Goal: Information Seeking & Learning: Learn about a topic

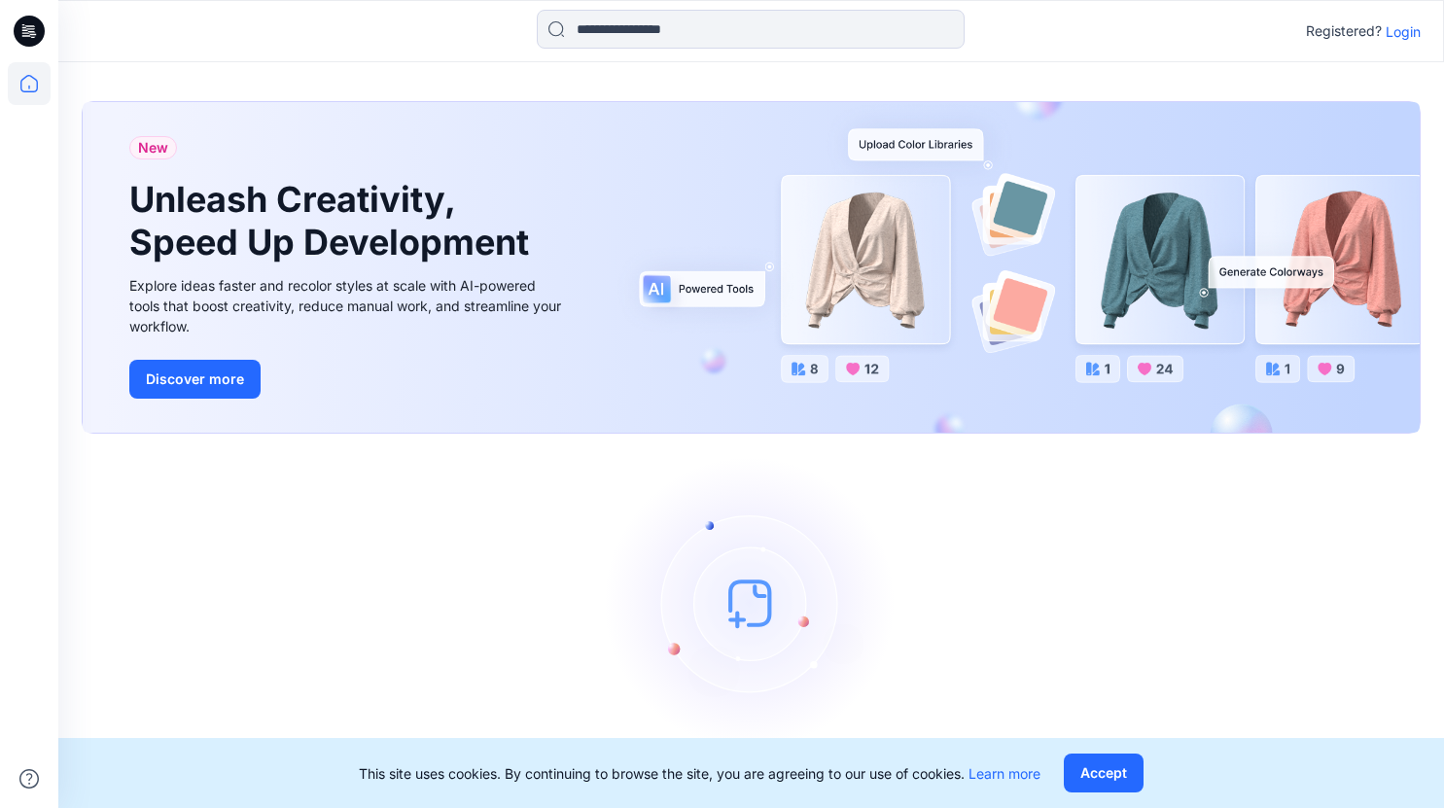
click at [1409, 32] on p "Login" at bounding box center [1402, 31] width 35 height 20
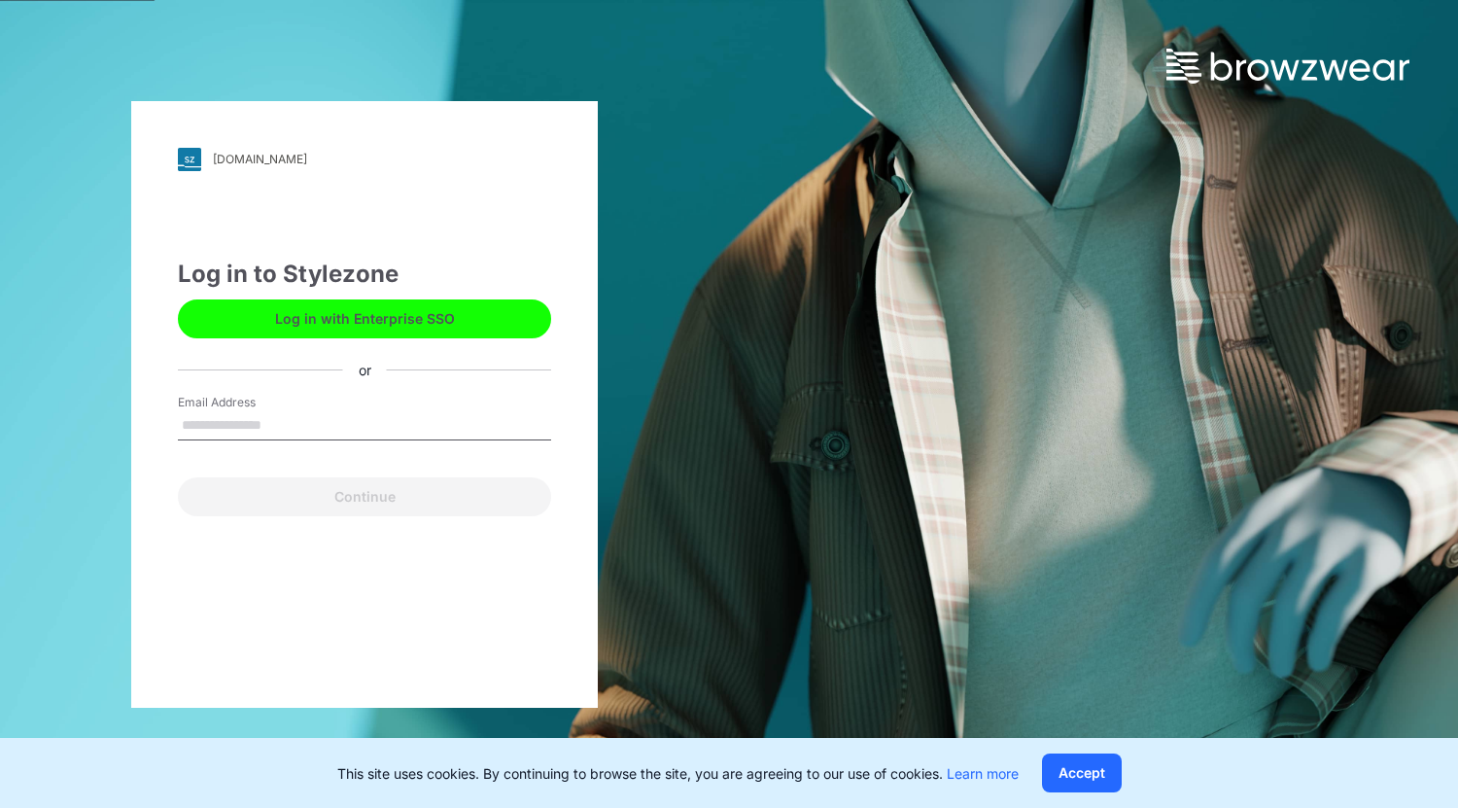
click at [232, 427] on input "Email Address" at bounding box center [364, 425] width 373 height 29
type input "**********"
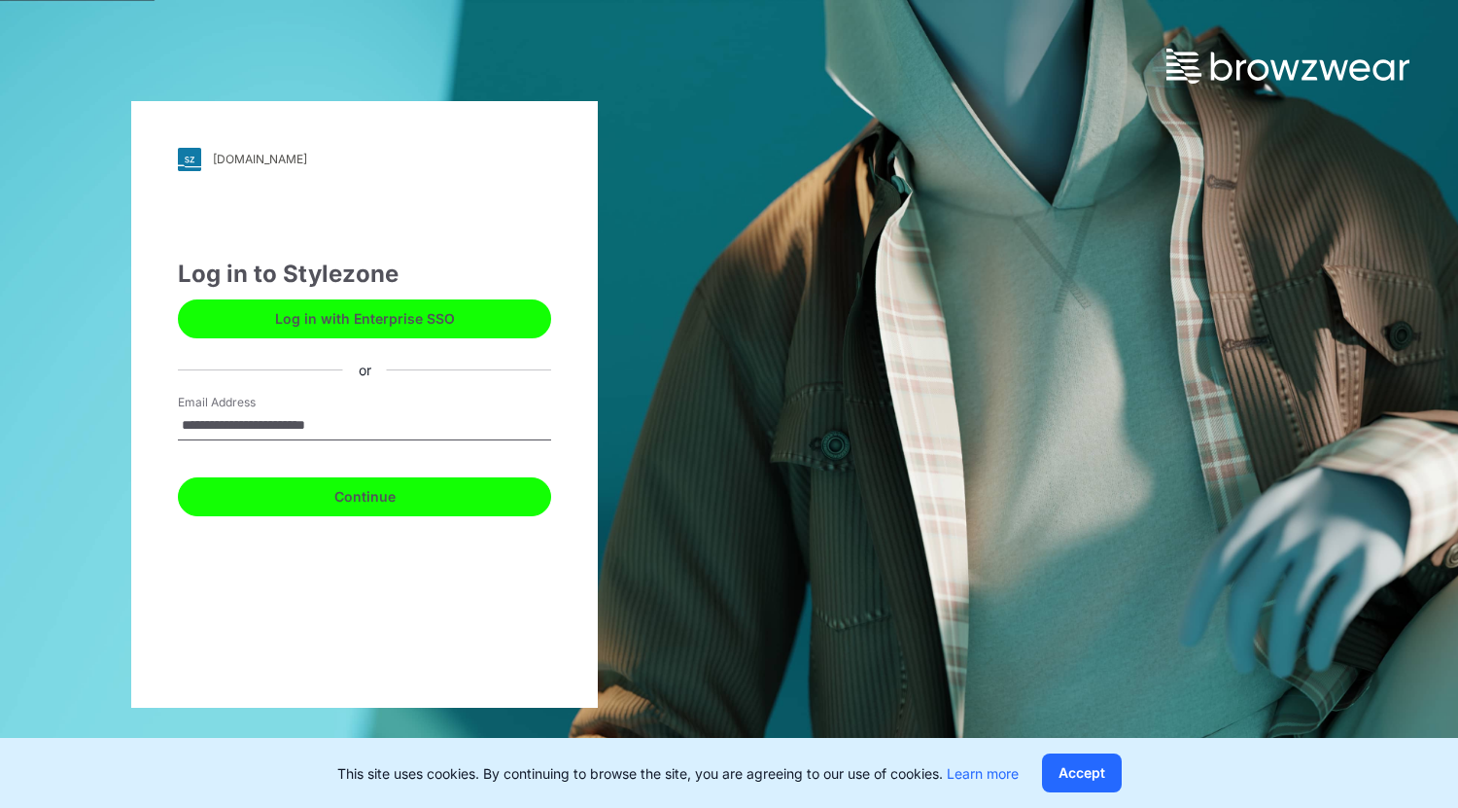
click at [363, 501] on button "Continue" at bounding box center [364, 496] width 373 height 39
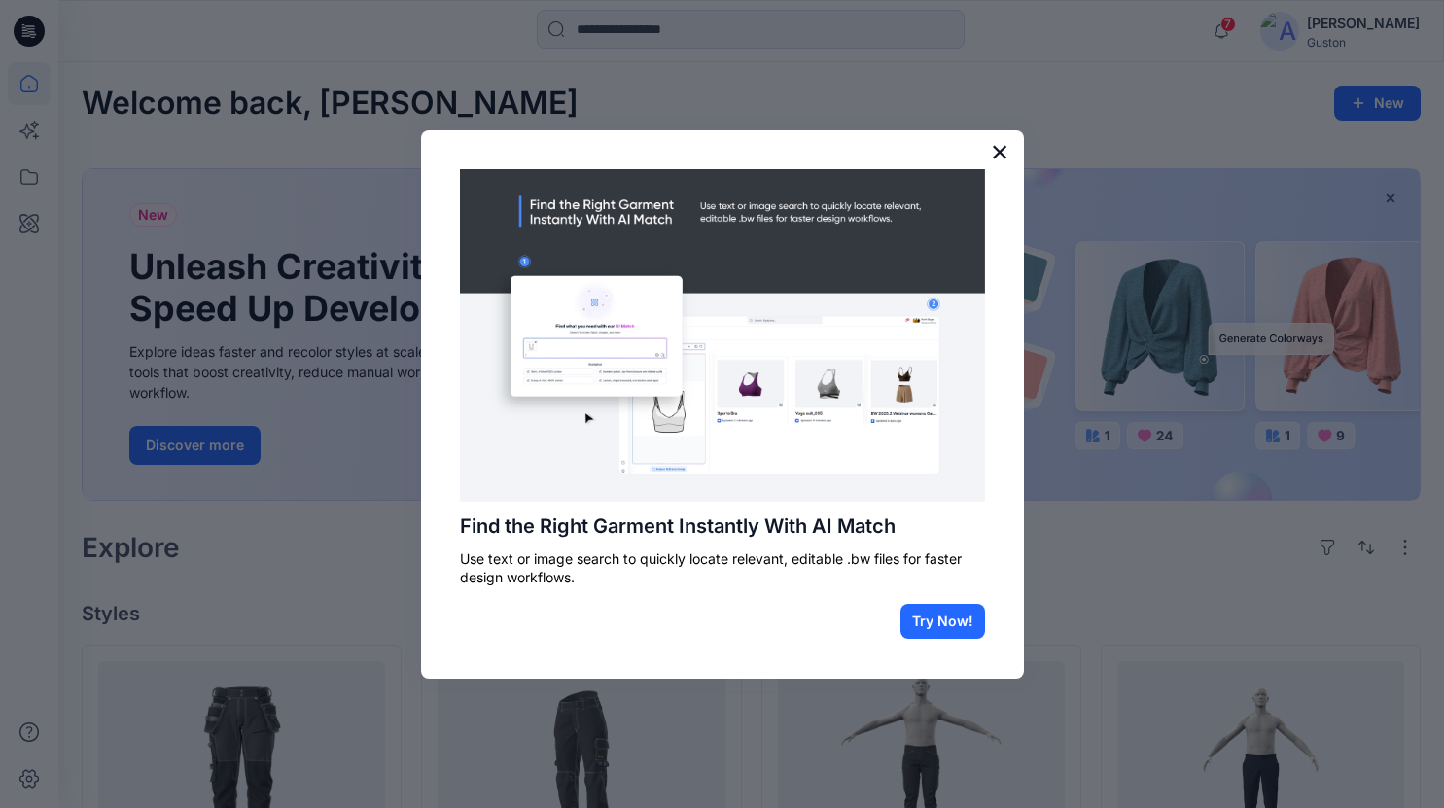
click at [994, 148] on button "×" at bounding box center [1000, 151] width 18 height 31
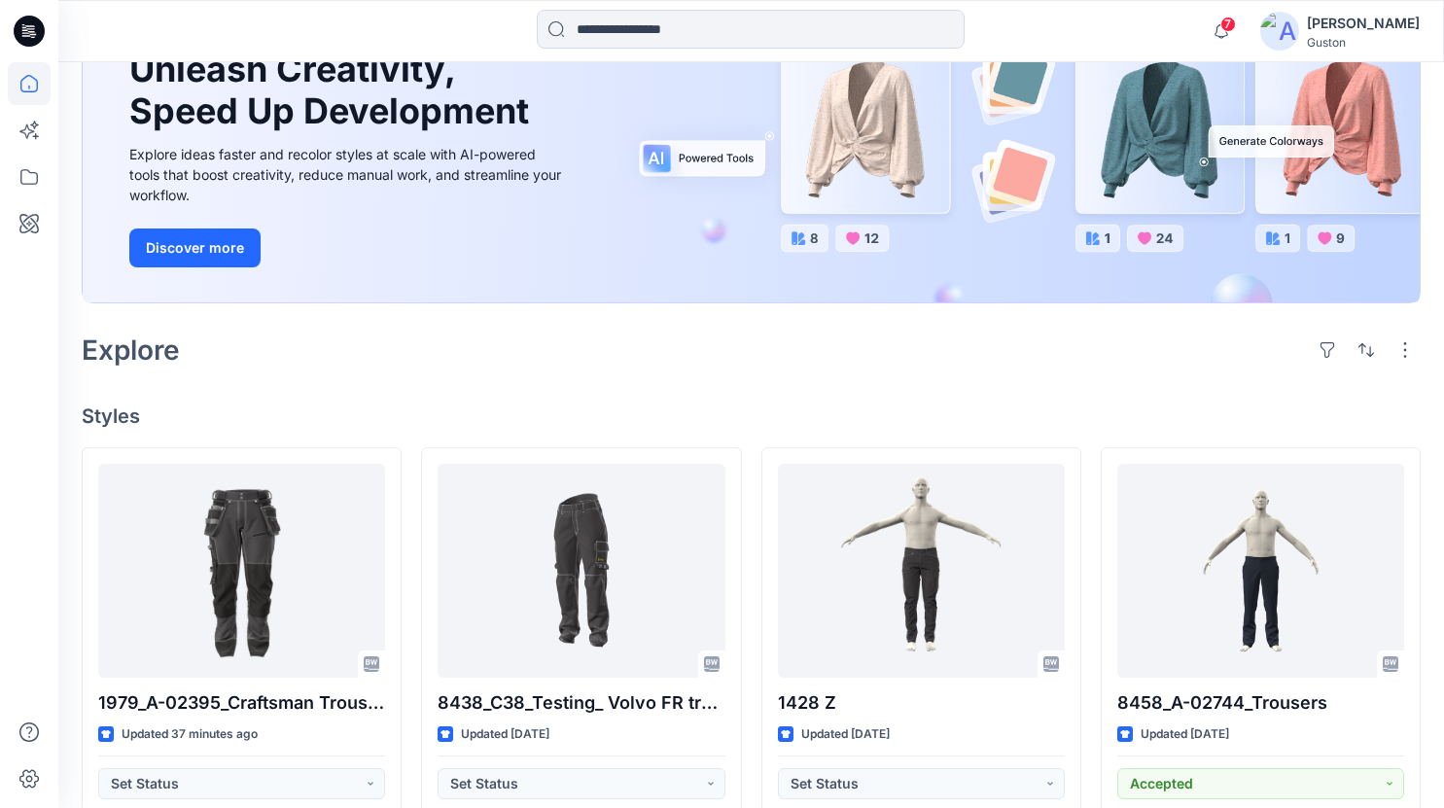
scroll to position [389, 0]
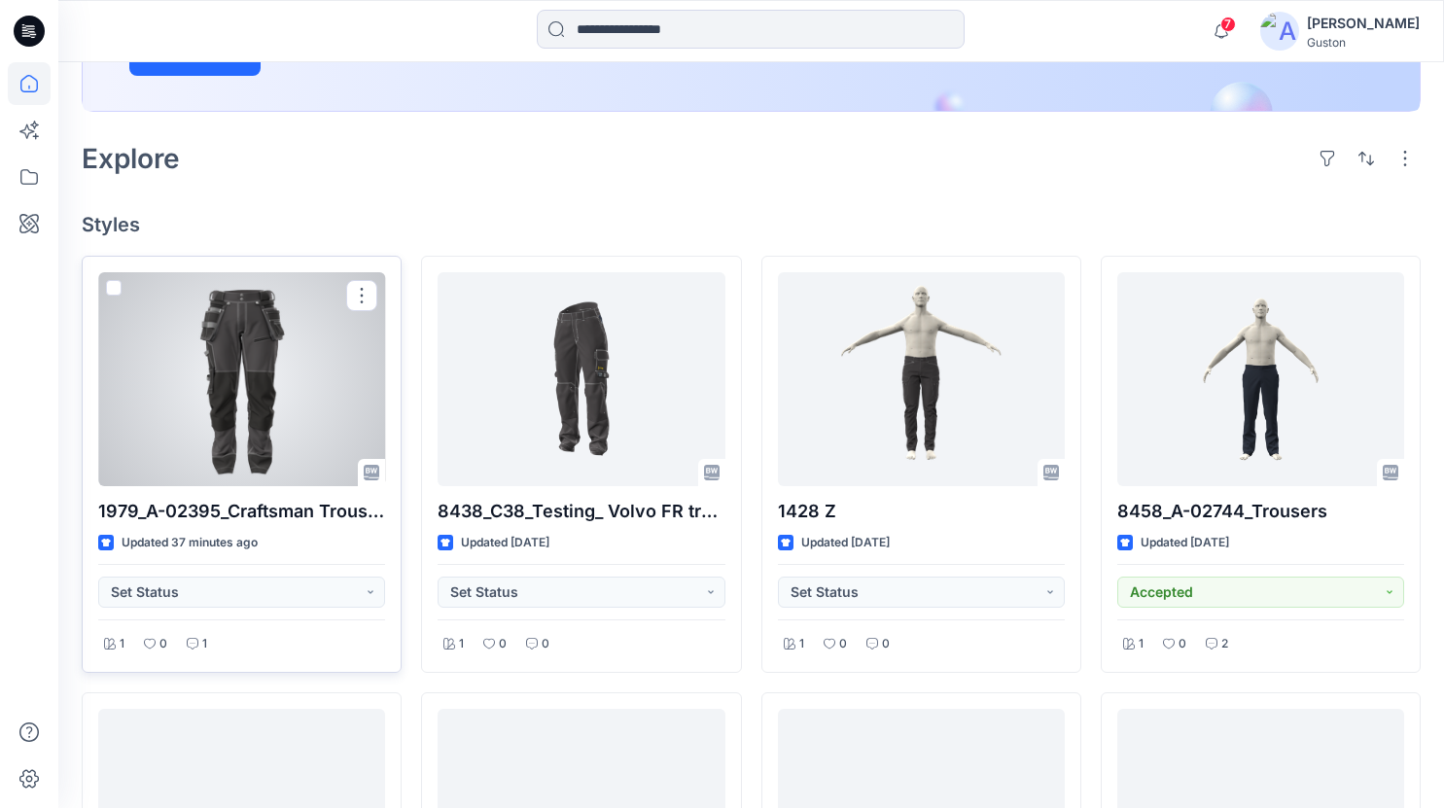
click at [197, 456] on div at bounding box center [241, 379] width 287 height 214
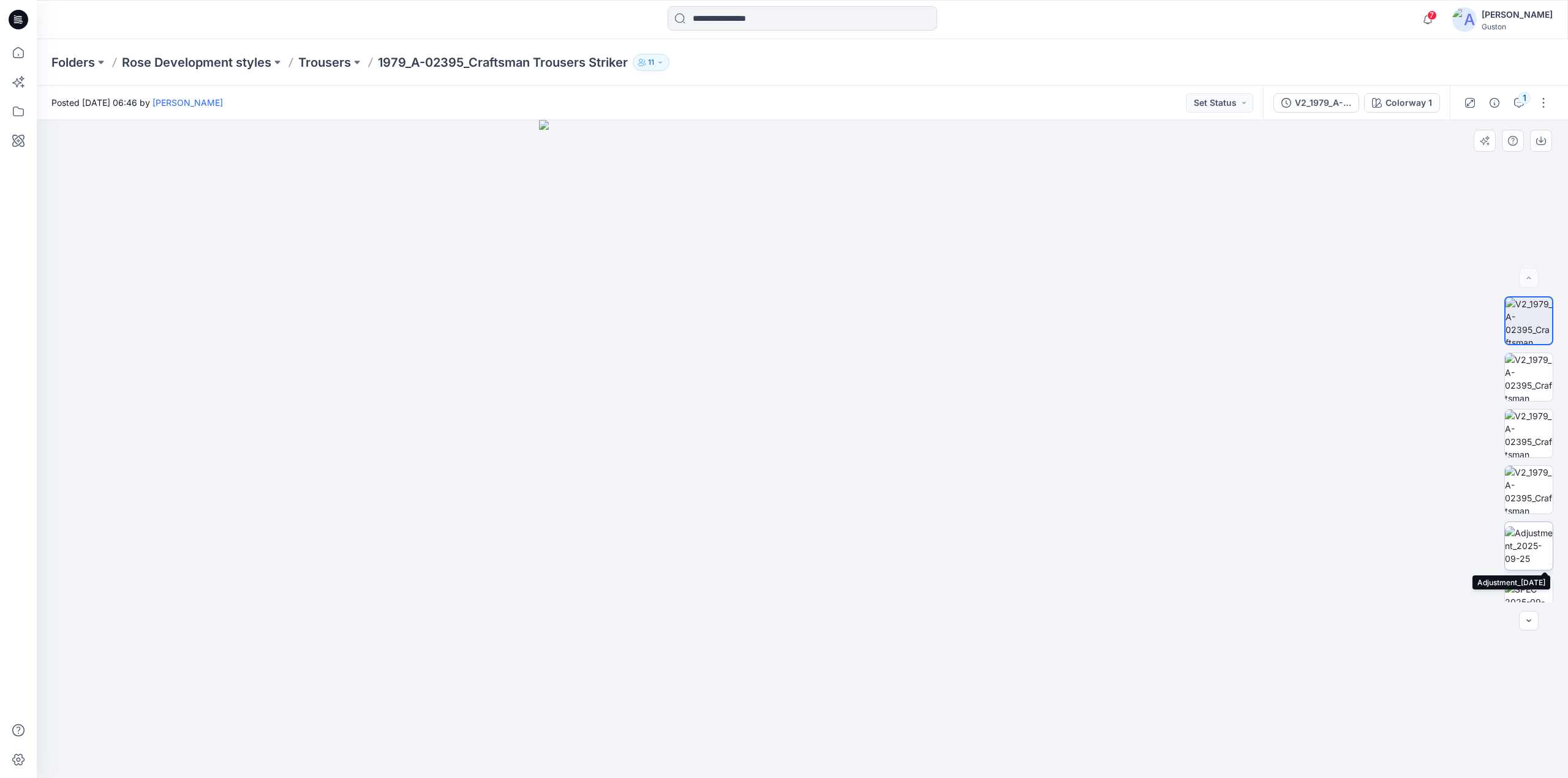
click at [918, 508] on img at bounding box center [1529, 546] width 48 height 38
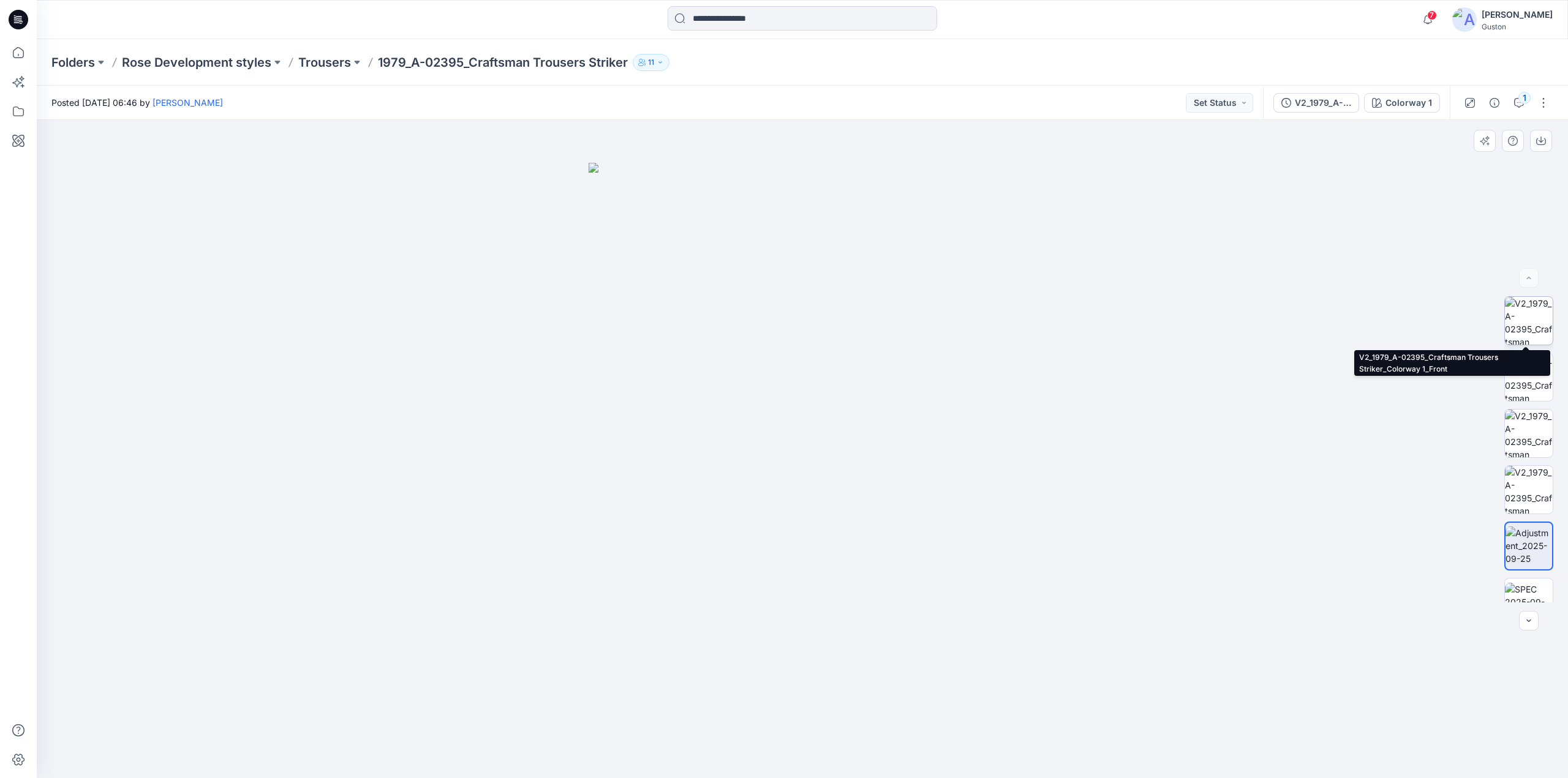
click at [918, 325] on img at bounding box center [1529, 321] width 48 height 48
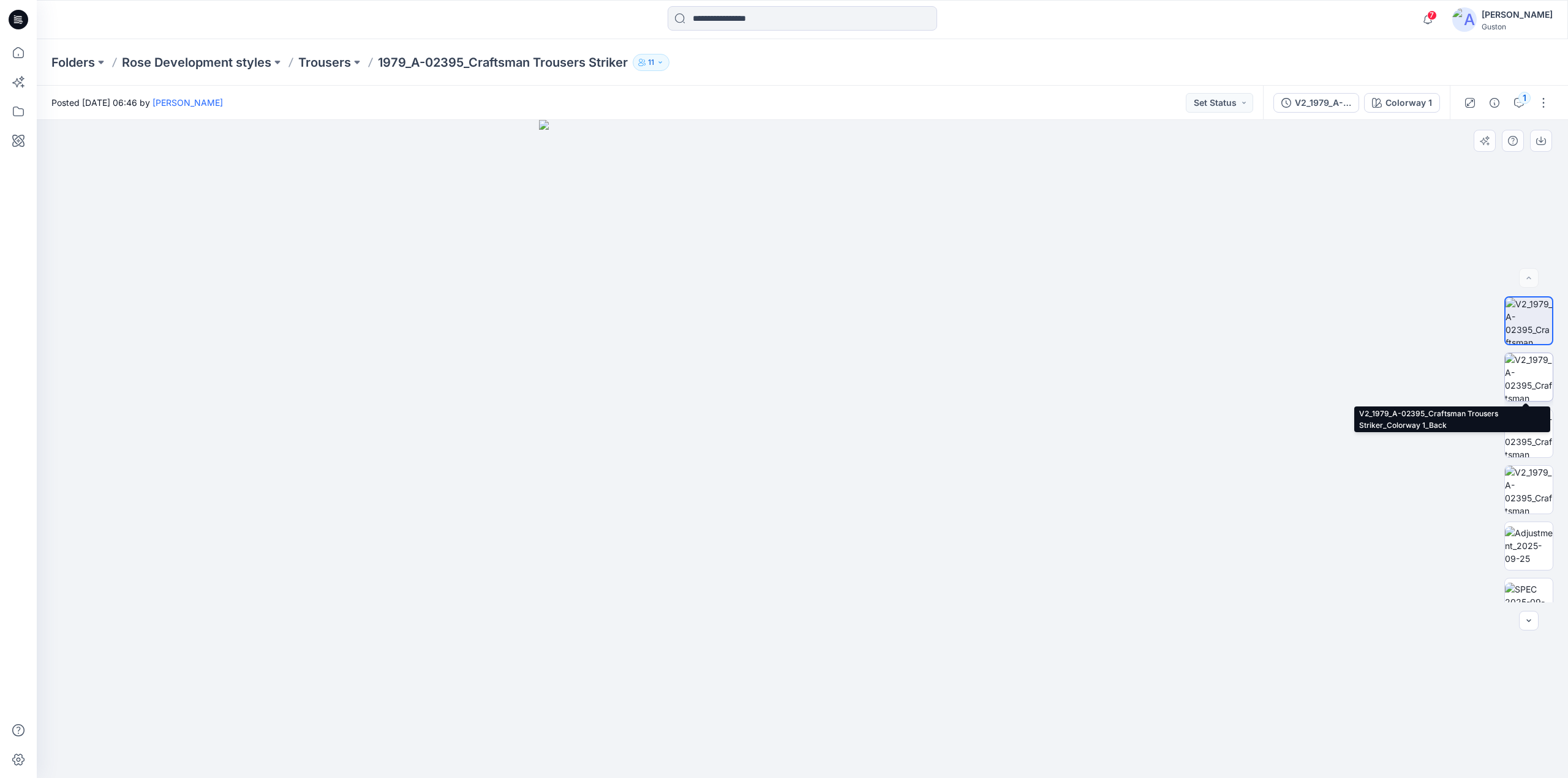
click at [918, 372] on img at bounding box center [1529, 377] width 48 height 48
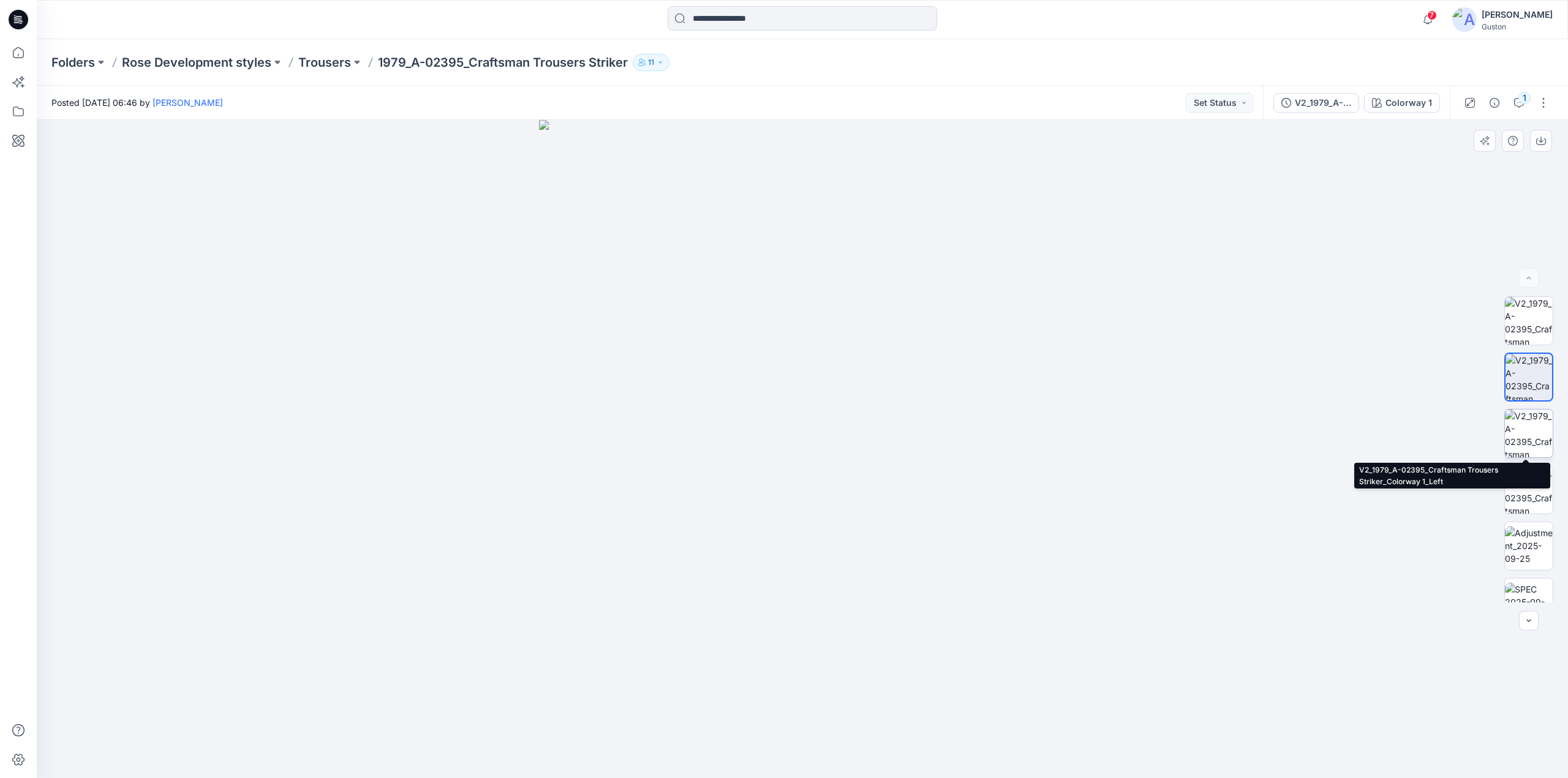
click at [918, 423] on img at bounding box center [1529, 433] width 48 height 48
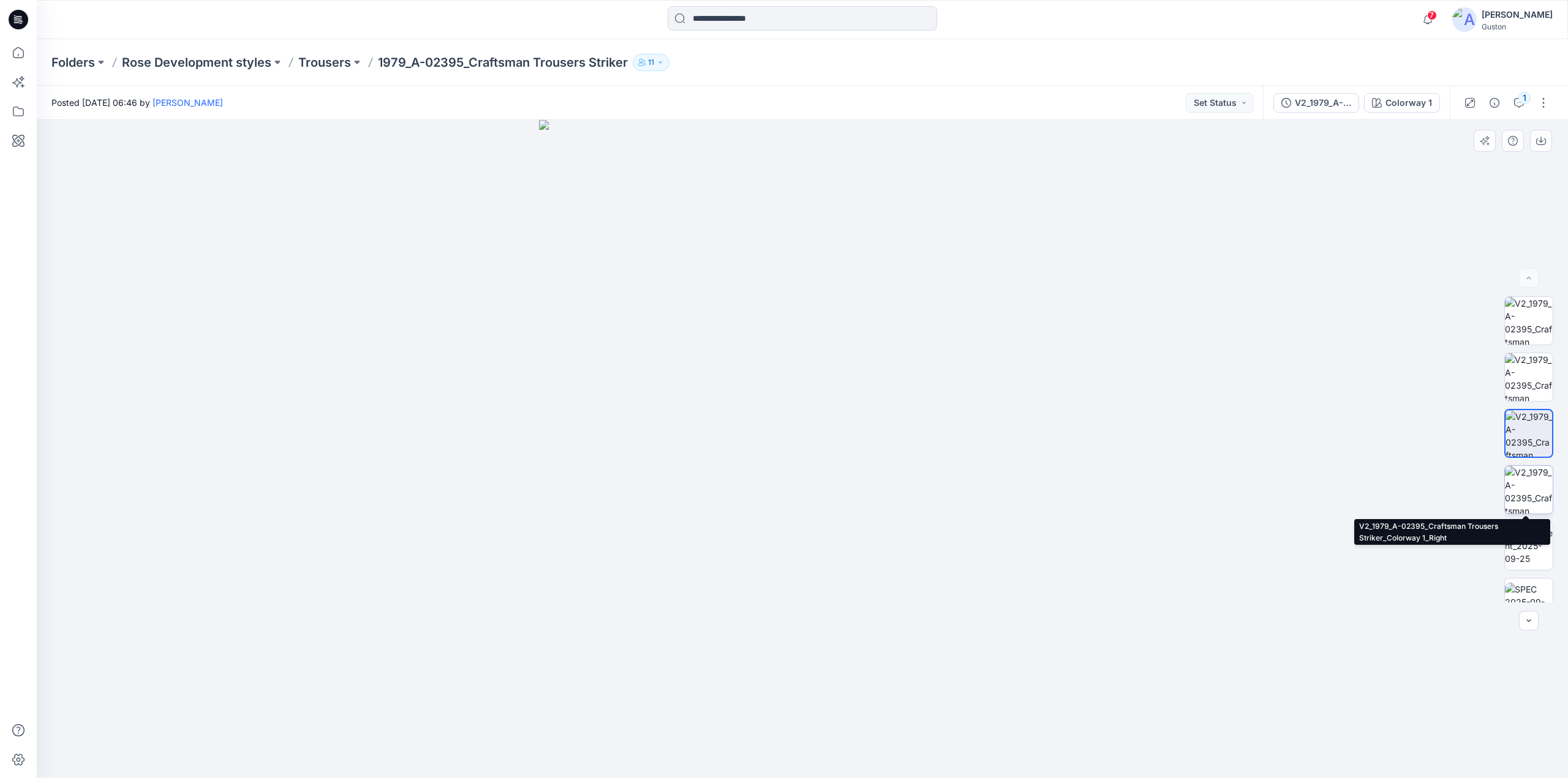
click at [918, 476] on img at bounding box center [1529, 490] width 48 height 48
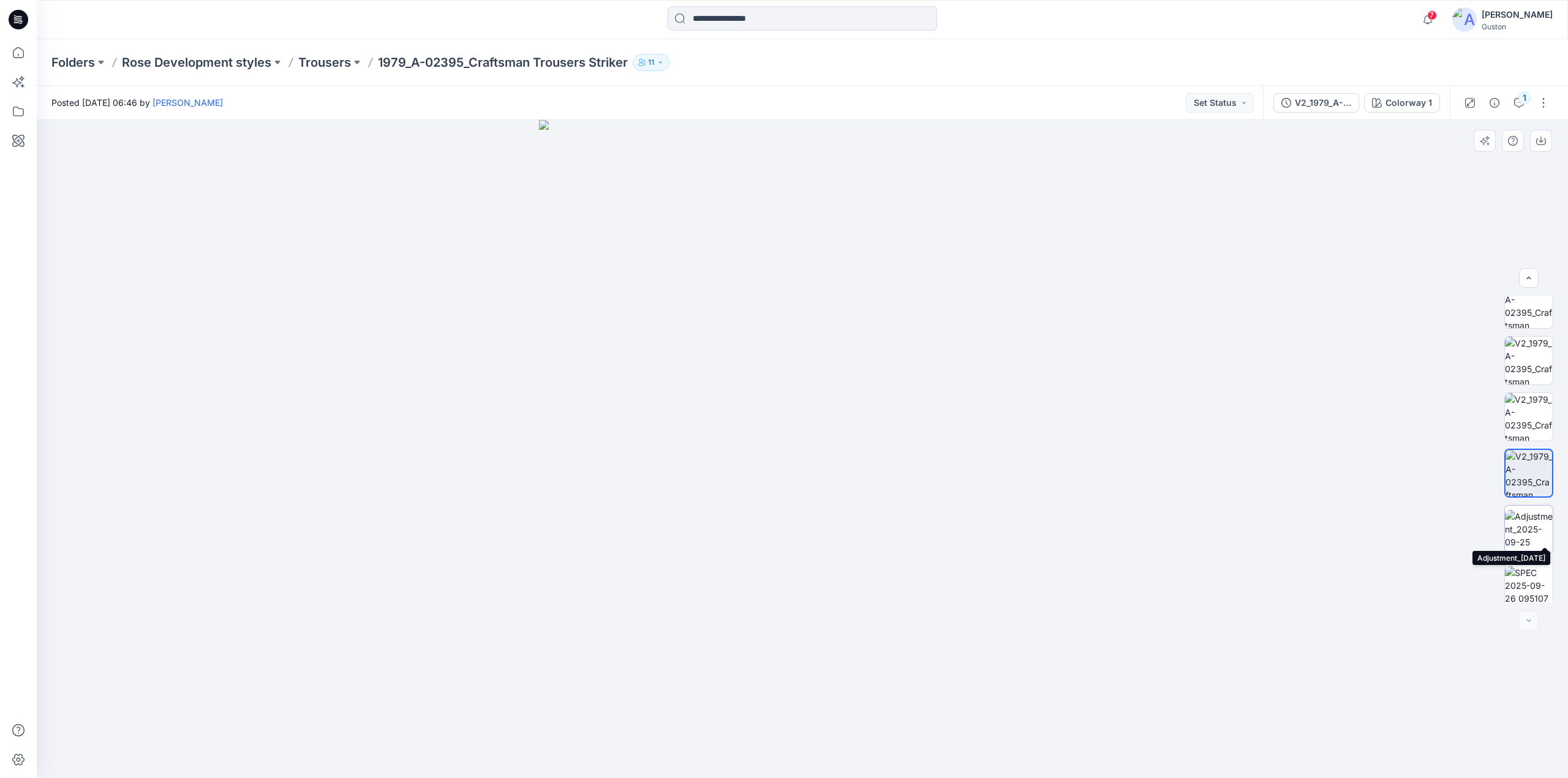
scroll to position [25, 0]
click at [918, 508] on img at bounding box center [1529, 578] width 48 height 38
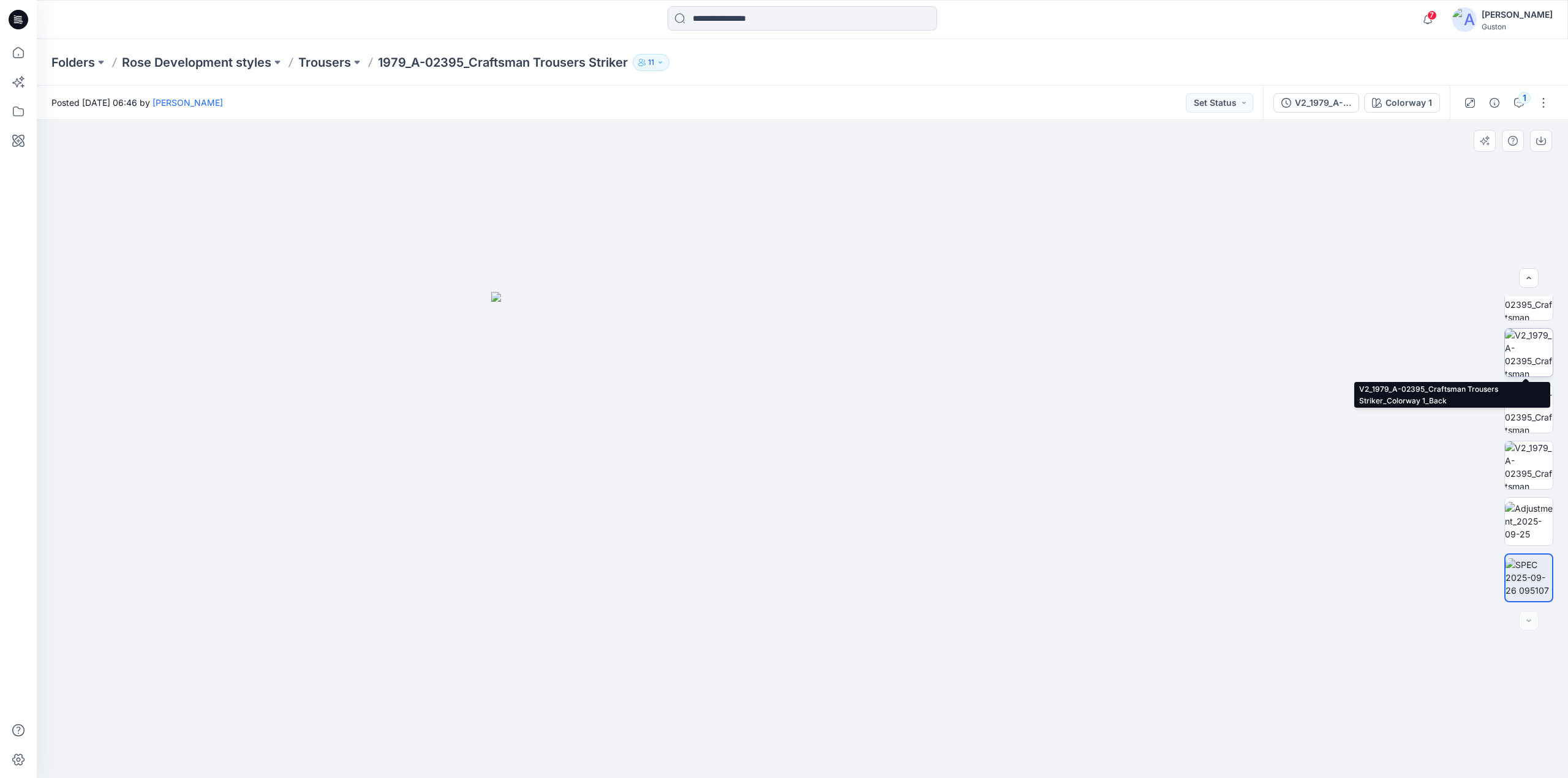
click at [918, 343] on img at bounding box center [1529, 353] width 48 height 48
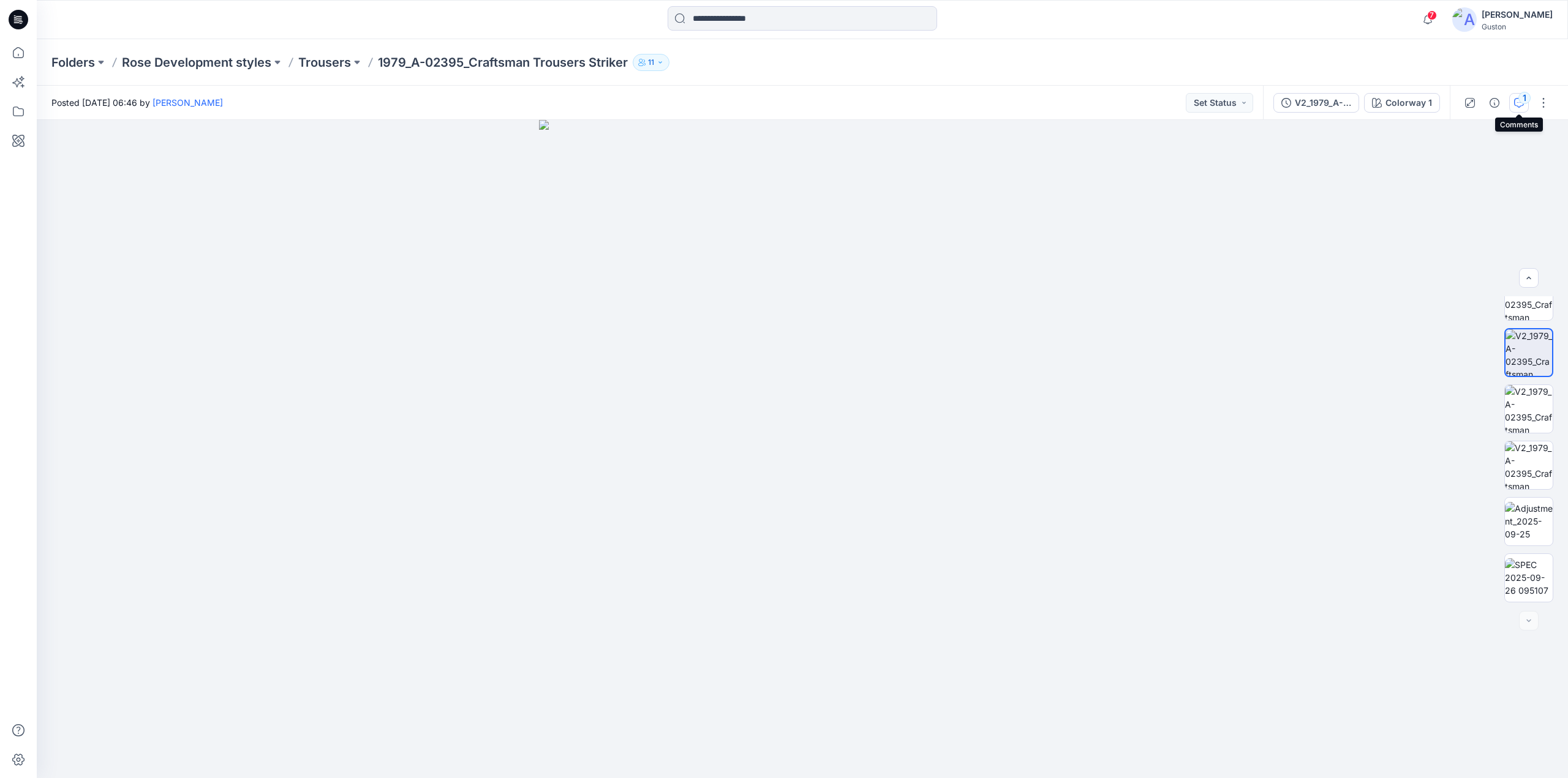
click at [918, 104] on icon "button" at bounding box center [1519, 103] width 10 height 10
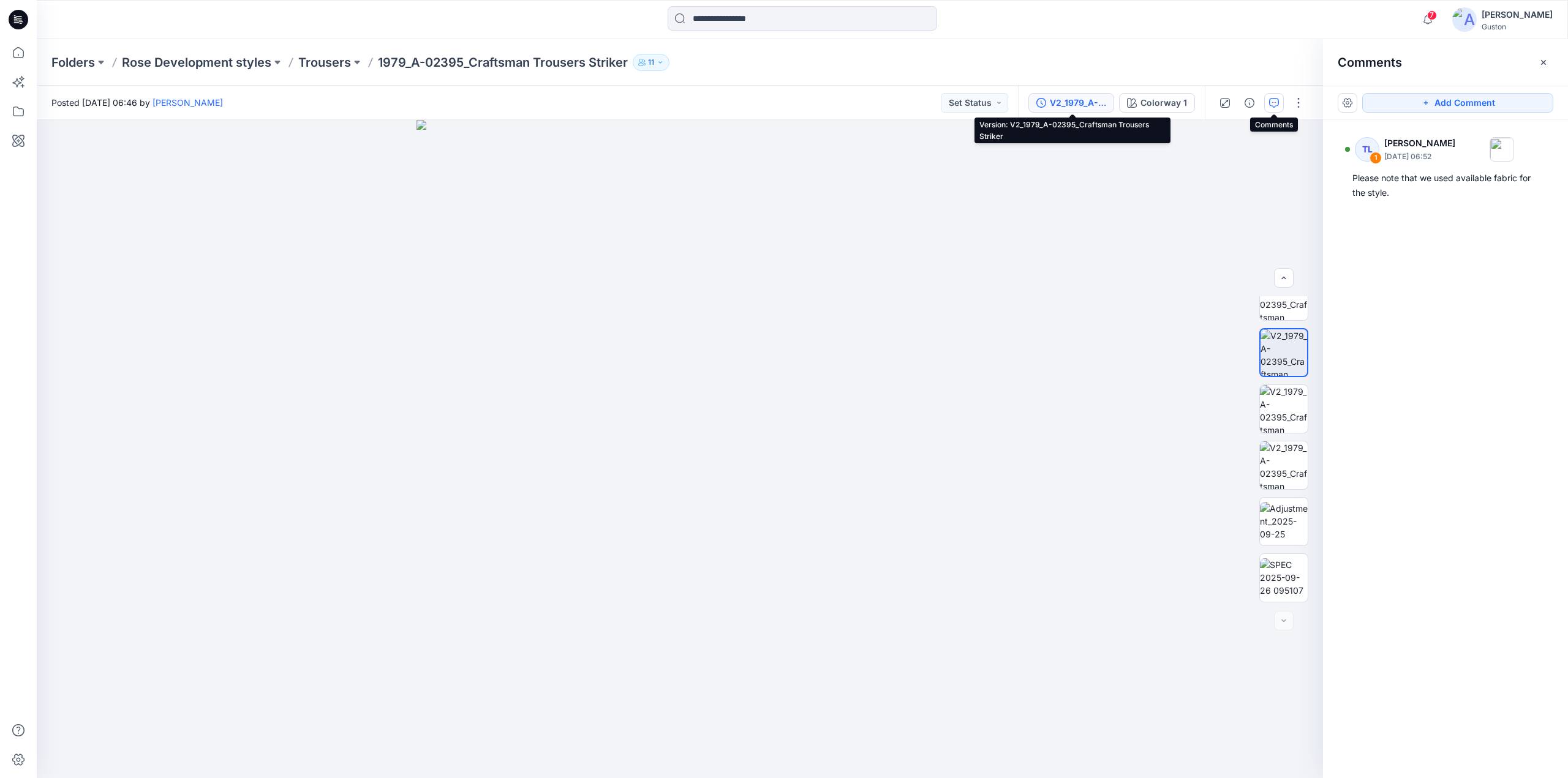
click at [918, 102] on div "V2_1979_A-02395_Craftsman Trousers Striker" at bounding box center [1078, 103] width 56 height 13
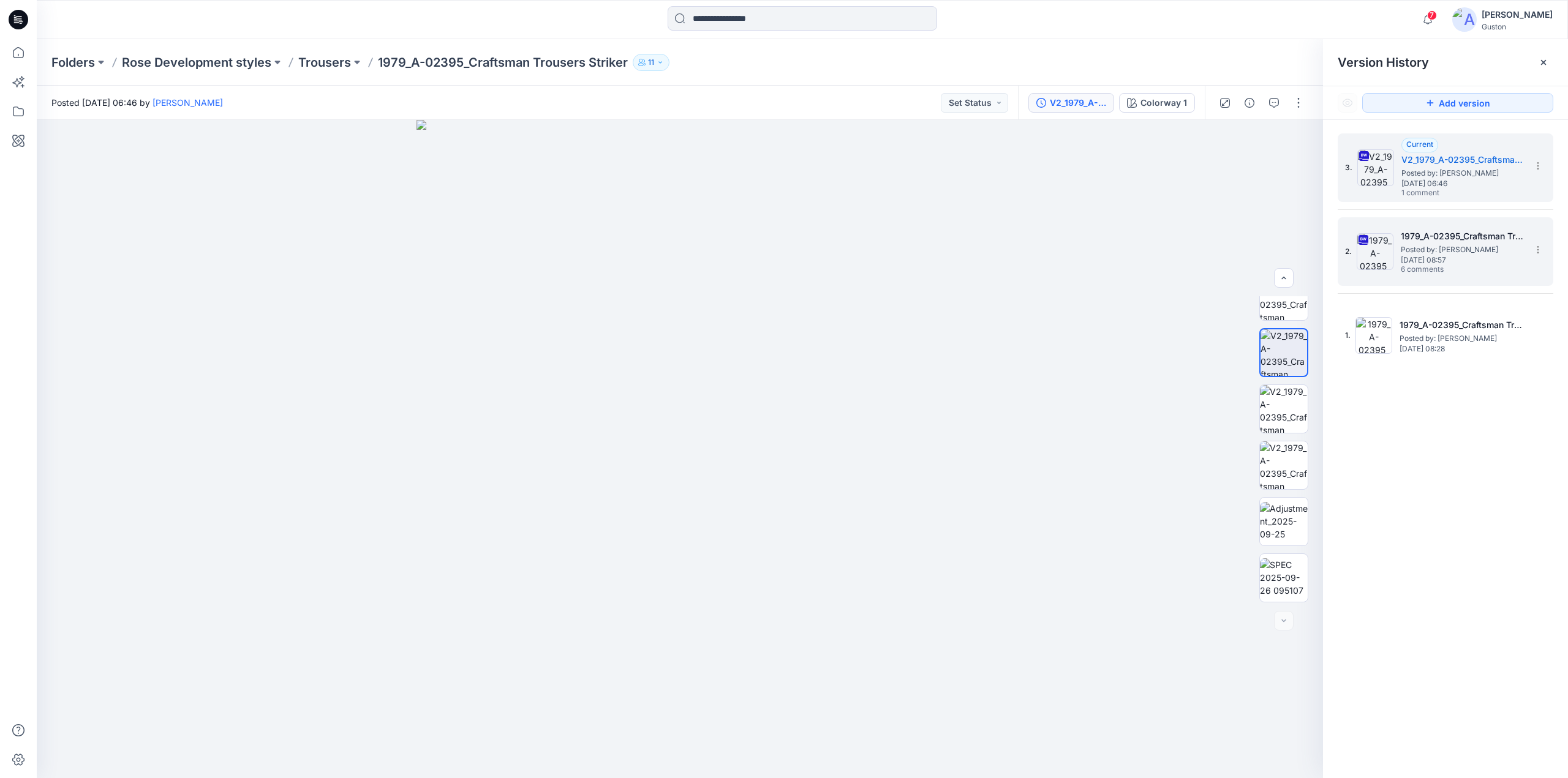
click at [918, 260] on img at bounding box center [1375, 251] width 37 height 37
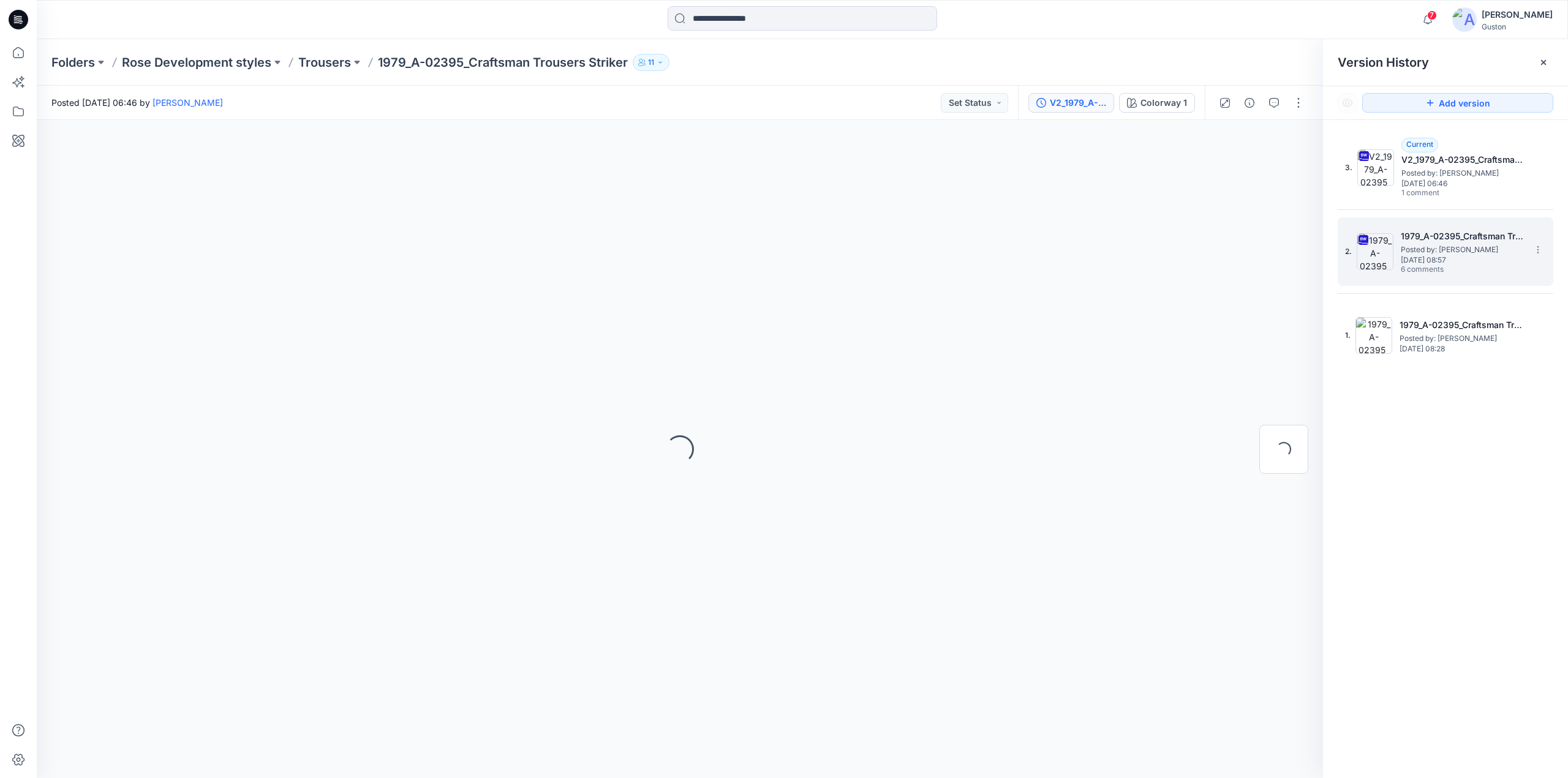
scroll to position [0, 0]
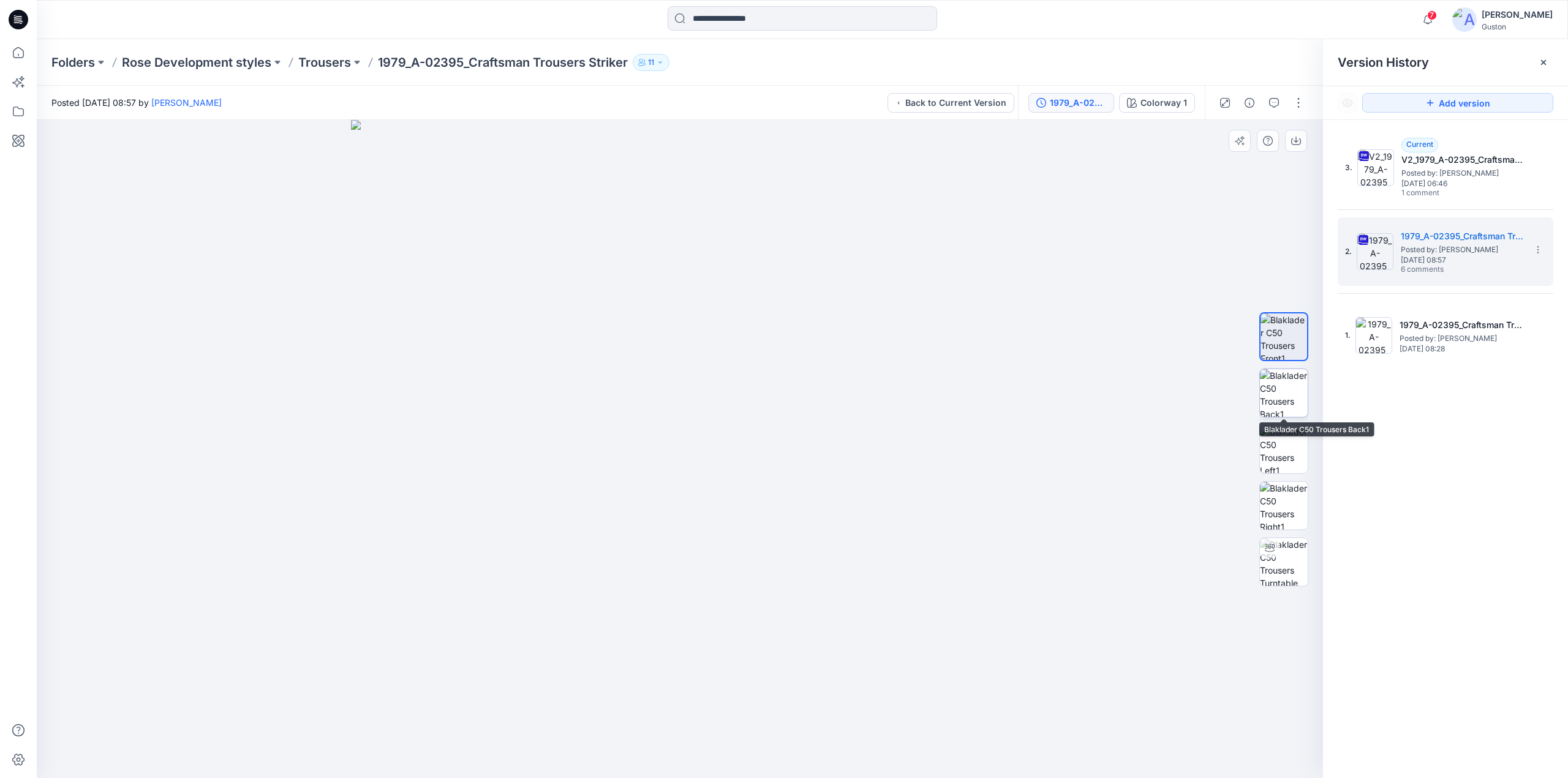
click at [918, 391] on img at bounding box center [1284, 393] width 48 height 48
click at [918, 449] on img at bounding box center [1284, 450] width 48 height 48
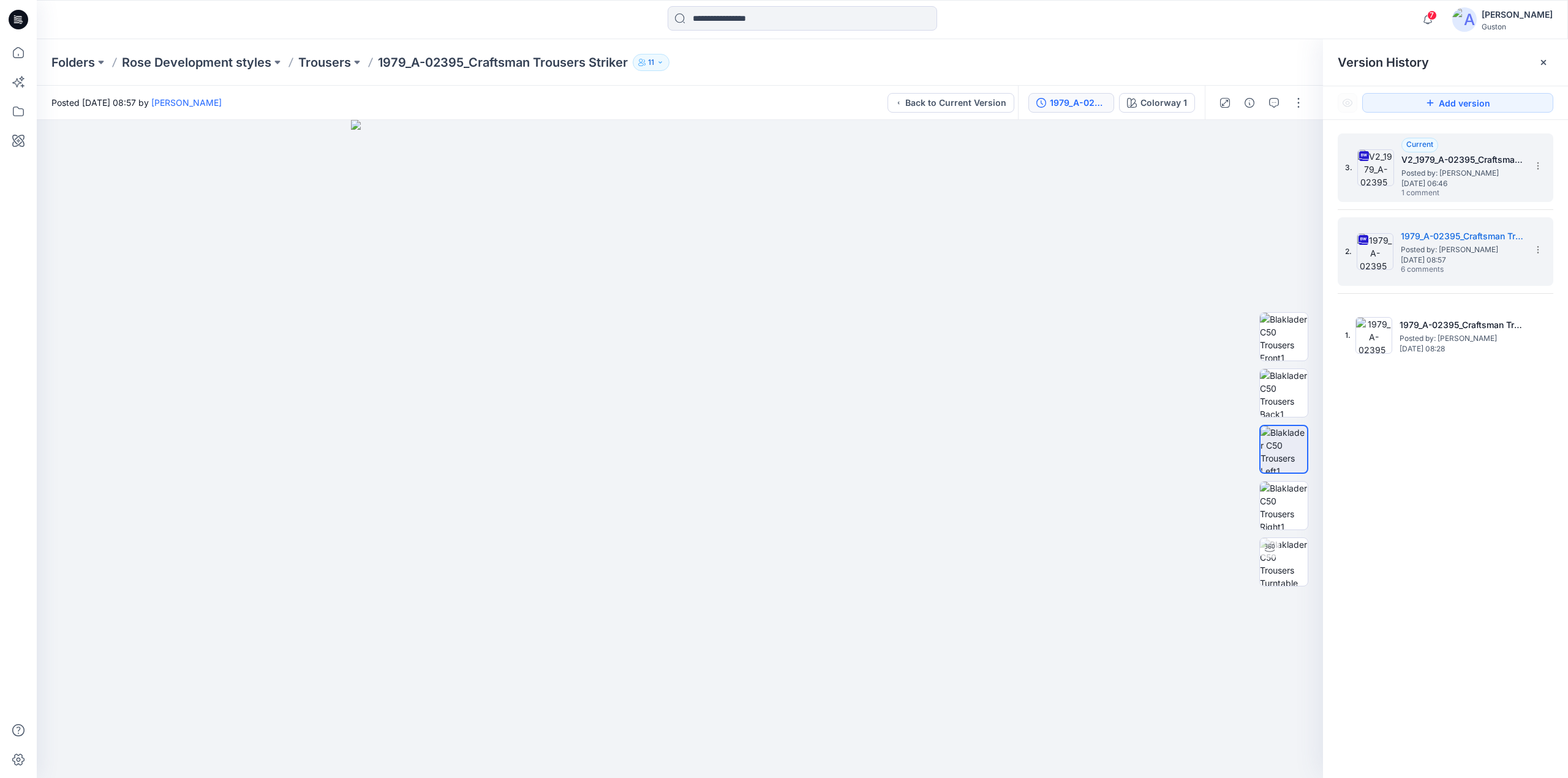
click at [918, 177] on img at bounding box center [1376, 168] width 37 height 37
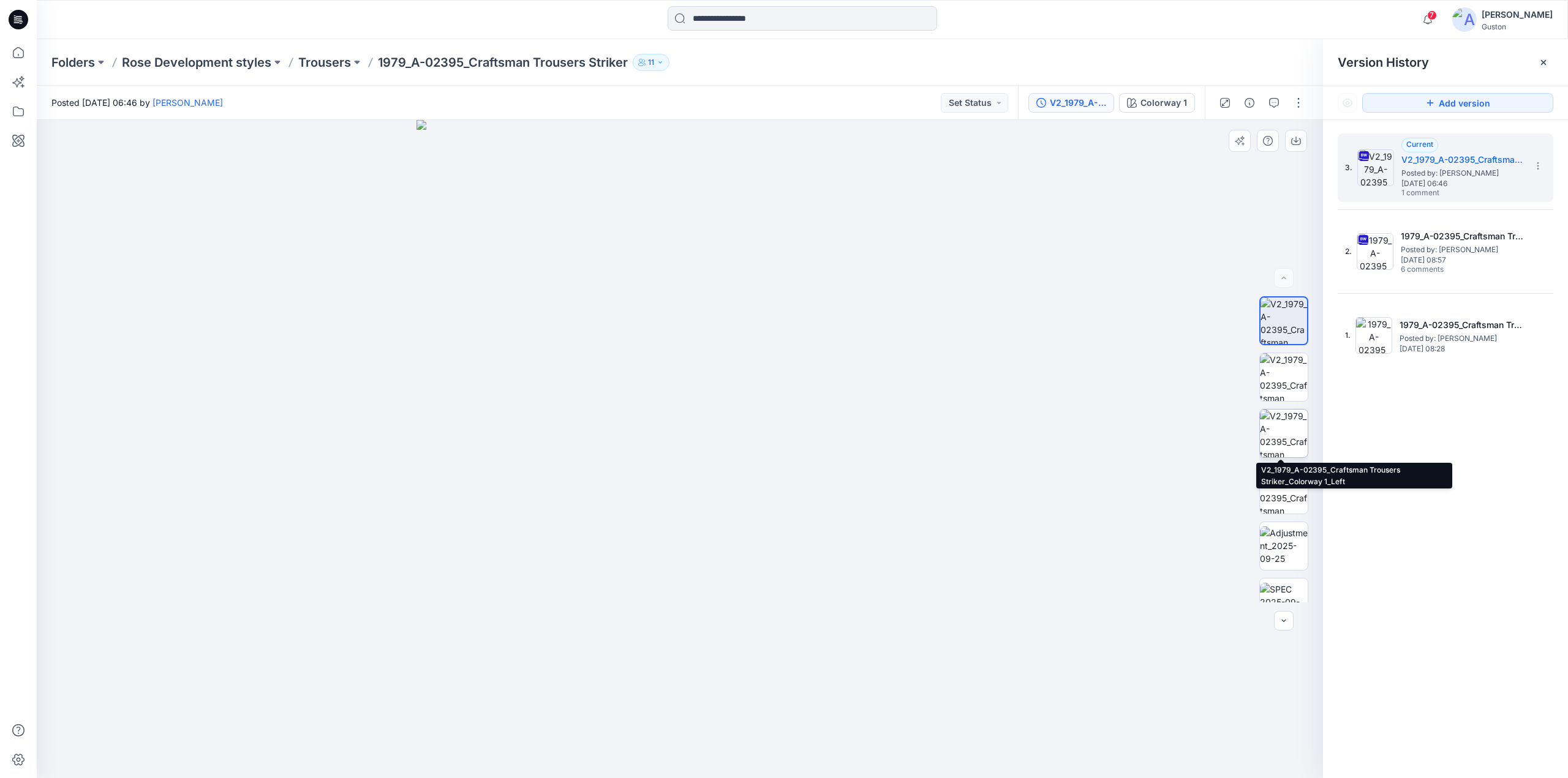
click at [918, 435] on img at bounding box center [1284, 433] width 48 height 48
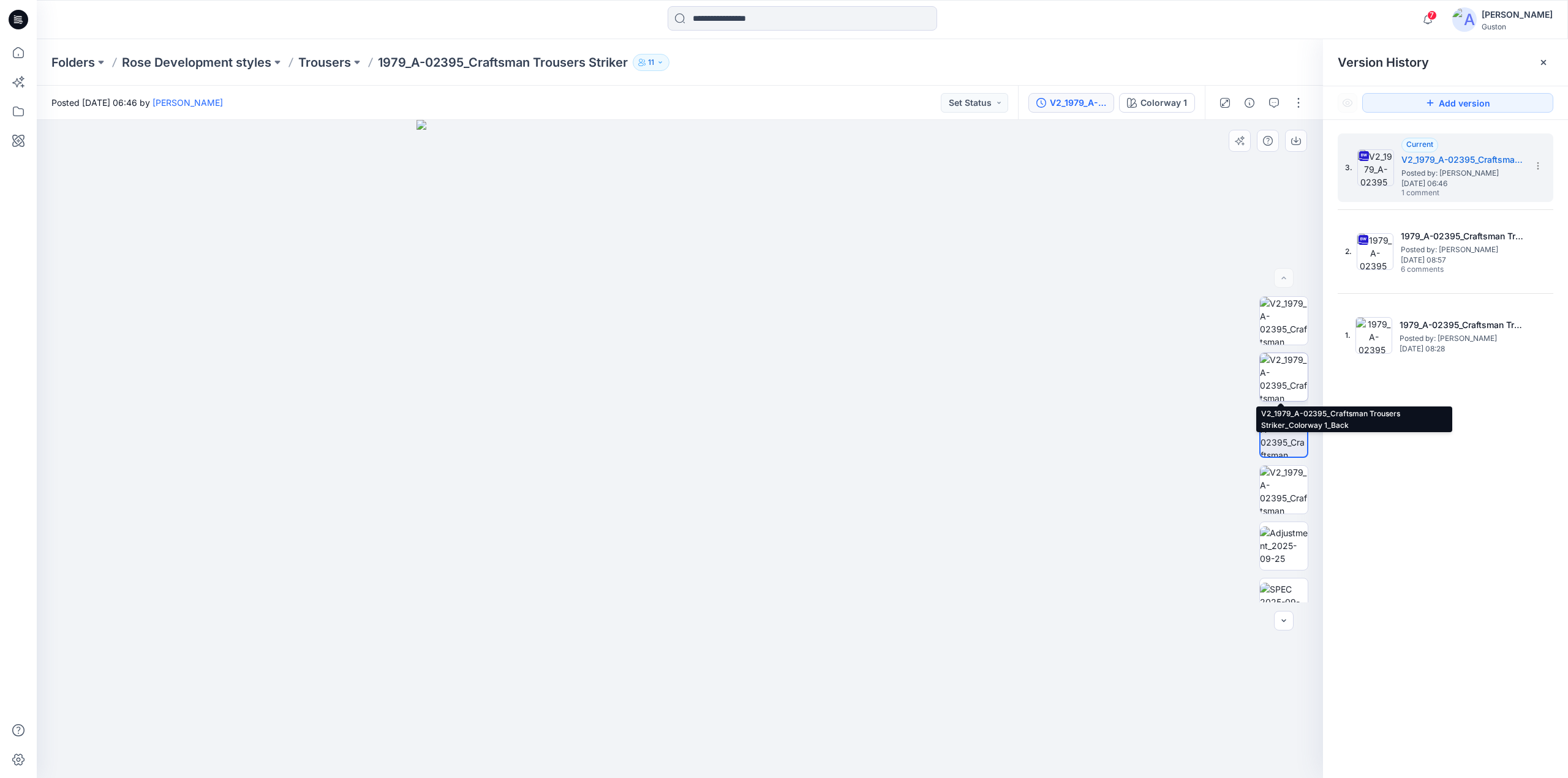
click at [918, 393] on img at bounding box center [1284, 377] width 48 height 48
